Goal: Information Seeking & Learning: Compare options

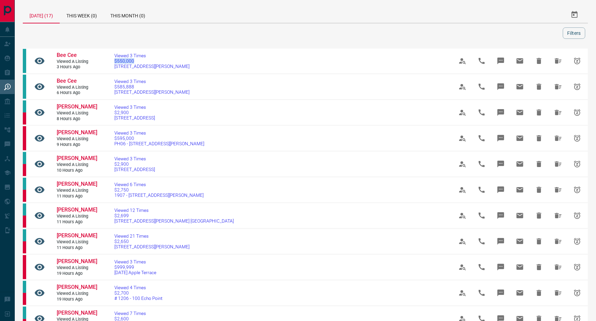
drag, startPoint x: 187, startPoint y: 61, endPoint x: 135, endPoint y: 60, distance: 52.0
click at [117, 59] on td "Viewed 3 Times $550,000 [STREET_ADDRESS][PERSON_NAME]" at bounding box center [273, 61] width 339 height 26
drag, startPoint x: 185, startPoint y: 66, endPoint x: 115, endPoint y: 62, distance: 70.8
click at [115, 62] on td "Viewed 3 Times $550,000 [STREET_ADDRESS][PERSON_NAME]" at bounding box center [273, 61] width 339 height 26
copy link "$550,000 [STREET_ADDRESS][PERSON_NAME]"
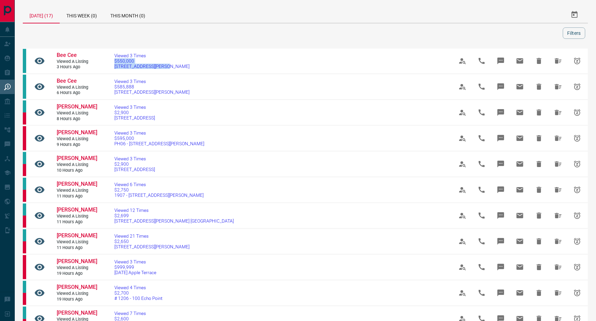
click at [62, 53] on span "Bee Cee" at bounding box center [67, 55] width 20 height 6
drag, startPoint x: 180, startPoint y: 90, endPoint x: 120, endPoint y: 86, distance: 59.8
click at [120, 86] on td "Viewed 3 Times $585,888 [STREET_ADDRESS][PERSON_NAME]" at bounding box center [273, 87] width 339 height 26
drag, startPoint x: 179, startPoint y: 93, endPoint x: 114, endPoint y: 88, distance: 65.2
click at [114, 88] on td "Viewed 3 Times $585,888 [STREET_ADDRESS][PERSON_NAME]" at bounding box center [273, 87] width 339 height 26
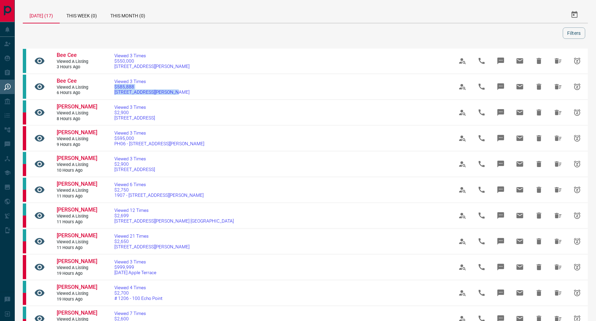
copy link "$585,888 [STREET_ADDRESS][PERSON_NAME]"
click at [70, 78] on span "Bee Cee" at bounding box center [67, 81] width 20 height 6
drag, startPoint x: 179, startPoint y: 117, endPoint x: 117, endPoint y: 110, distance: 62.4
click at [117, 110] on td "Viewed 3 Times $2,900 [STREET_ADDRESS]" at bounding box center [273, 113] width 339 height 26
copy link "$2,900 [STREET_ADDRESS]"
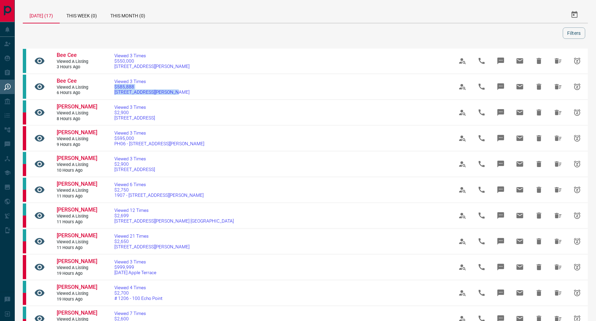
click at [83, 106] on span "[PERSON_NAME]" at bounding box center [77, 107] width 41 height 6
drag, startPoint x: 196, startPoint y: 147, endPoint x: 116, endPoint y: 142, distance: 80.0
click at [116, 142] on td "Viewed 3 Times $595,000 PH06 - [STREET_ADDRESS][PERSON_NAME]" at bounding box center [273, 139] width 339 height 26
copy link "$595,000 PH06 - [STREET_ADDRESS][PERSON_NAME]"
click at [63, 130] on span "[PERSON_NAME]" at bounding box center [77, 132] width 41 height 6
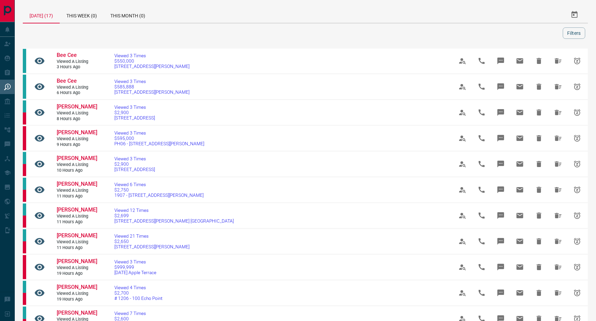
click at [165, 279] on td "Viewed 3 Times $999,999 [DATE] Apple Terrace" at bounding box center [273, 268] width 339 height 26
drag, startPoint x: 172, startPoint y: 278, endPoint x: 118, endPoint y: 275, distance: 54.7
click at [118, 275] on td "Viewed 3 Times $999,999 [DATE] Apple Terrace" at bounding box center [273, 268] width 339 height 26
copy link "$999,999 [DATE] Apple Terrace"
click at [65, 265] on span "[PERSON_NAME]" at bounding box center [77, 261] width 41 height 6
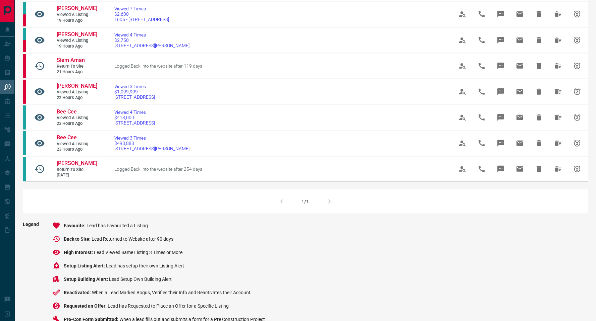
scroll to position [317, 0]
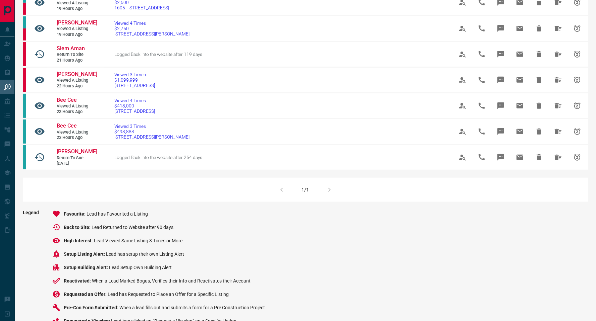
click at [77, 52] on span "Siem Aman" at bounding box center [71, 48] width 28 height 6
drag, startPoint x: 178, startPoint y: 92, endPoint x: 118, endPoint y: 87, distance: 60.2
click at [118, 87] on td "Viewed 3 Times $1,099,999 [STREET_ADDRESS]" at bounding box center [273, 80] width 339 height 26
copy link "$1,099,999 [STREET_ADDRESS]"
click at [83, 77] on span "[PERSON_NAME]" at bounding box center [77, 74] width 41 height 6
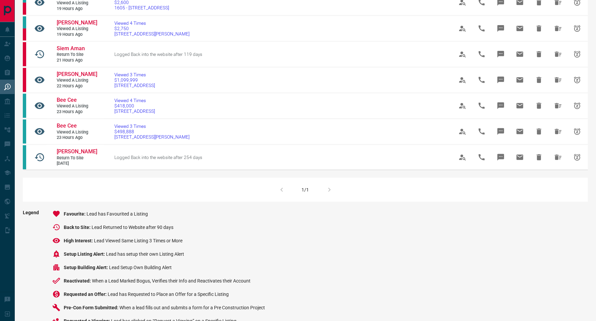
click at [65, 155] on span "[PERSON_NAME]" at bounding box center [77, 151] width 41 height 6
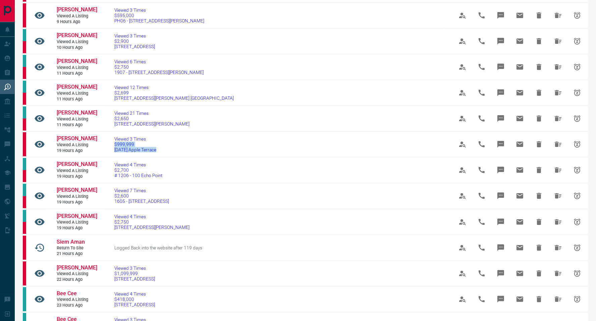
scroll to position [0, 0]
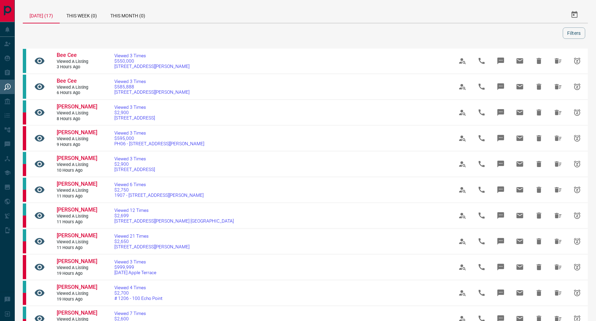
click at [94, 14] on div "This Week (0)" at bounding box center [82, 15] width 44 height 16
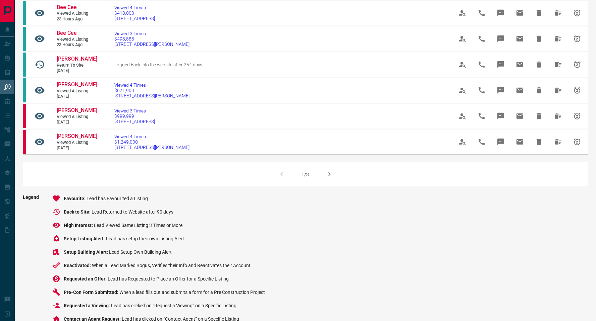
scroll to position [419, 0]
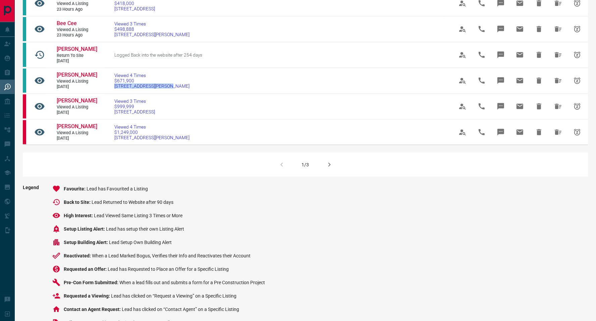
drag, startPoint x: 180, startPoint y: 94, endPoint x: 113, endPoint y: 95, distance: 66.7
click at [113, 94] on td "Viewed 4 Times $671,900 [STREET_ADDRESS][PERSON_NAME]" at bounding box center [273, 81] width 339 height 26
copy span "[STREET_ADDRESS][PERSON_NAME]"
click at [86, 78] on span "[PERSON_NAME]" at bounding box center [77, 75] width 41 height 6
click at [184, 84] on td "Viewed 4 Times $671,900 [STREET_ADDRESS][PERSON_NAME]" at bounding box center [273, 81] width 339 height 26
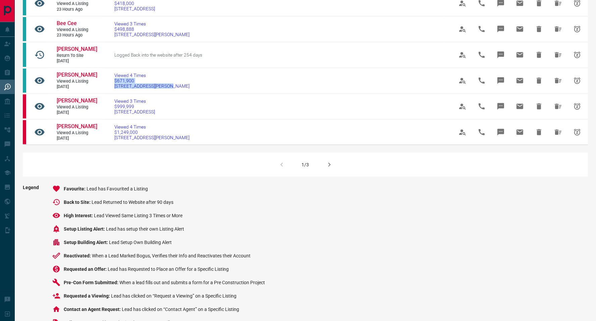
drag, startPoint x: 152, startPoint y: 91, endPoint x: 114, endPoint y: 88, distance: 38.0
click at [114, 88] on td "Viewed 4 Times $671,900 [STREET_ADDRESS][PERSON_NAME]" at bounding box center [273, 81] width 339 height 26
copy link "$671,900 [STREET_ADDRESS][PERSON_NAME]"
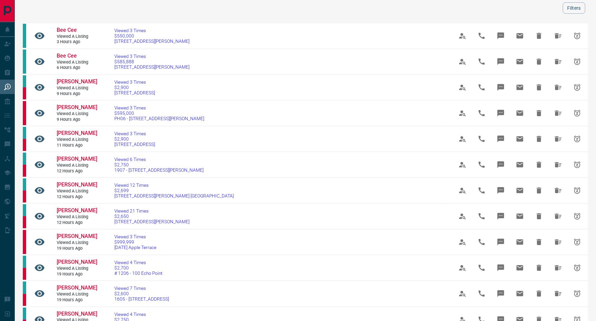
scroll to position [0, 0]
